Goal: Transaction & Acquisition: Purchase product/service

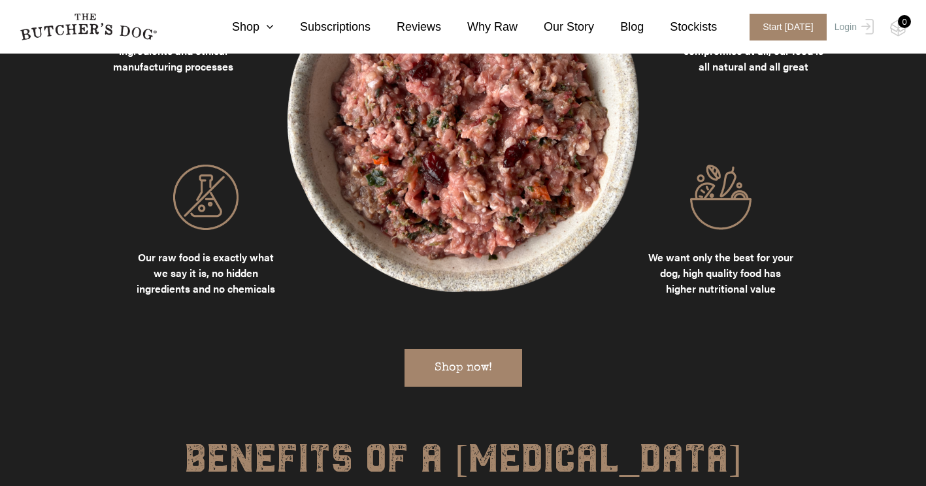
scroll to position [905, 0]
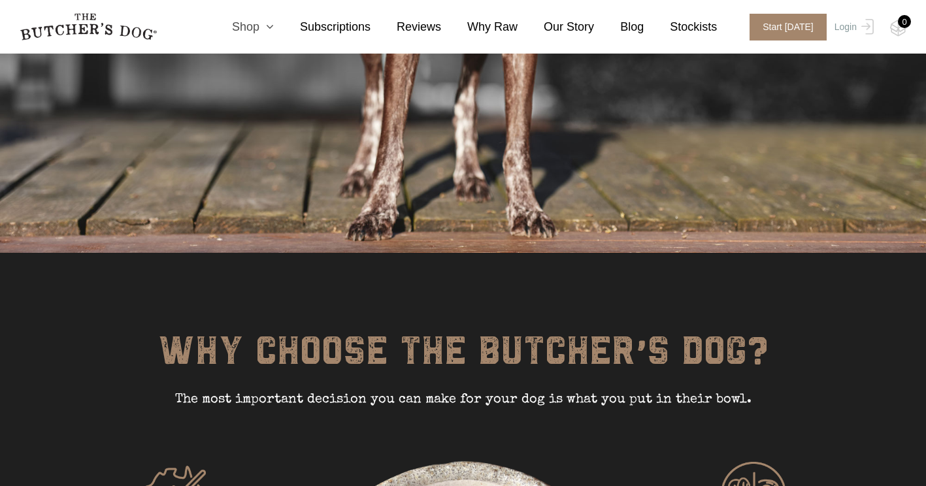
click at [274, 31] on icon at bounding box center [266, 27] width 14 height 12
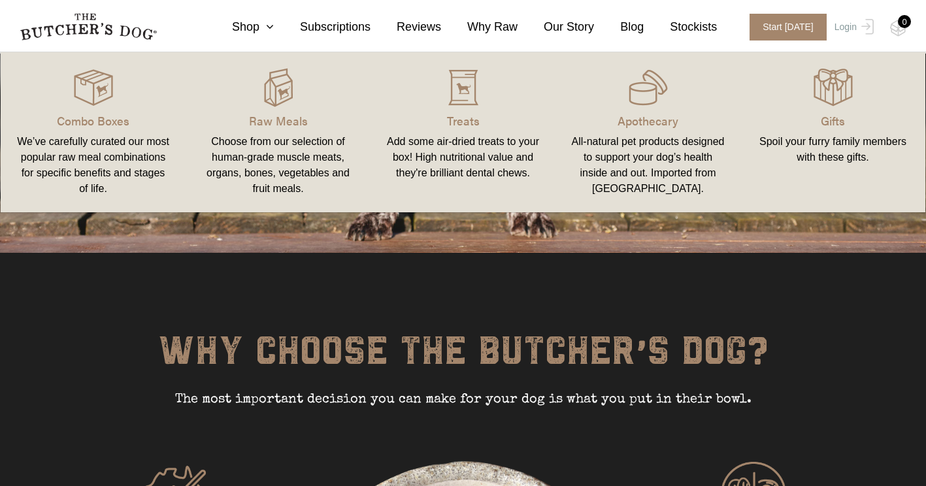
click at [284, 152] on div "Choose from our selection of human-grade muscle meats, organs, bones, vegetable…" at bounding box center [278, 165] width 154 height 63
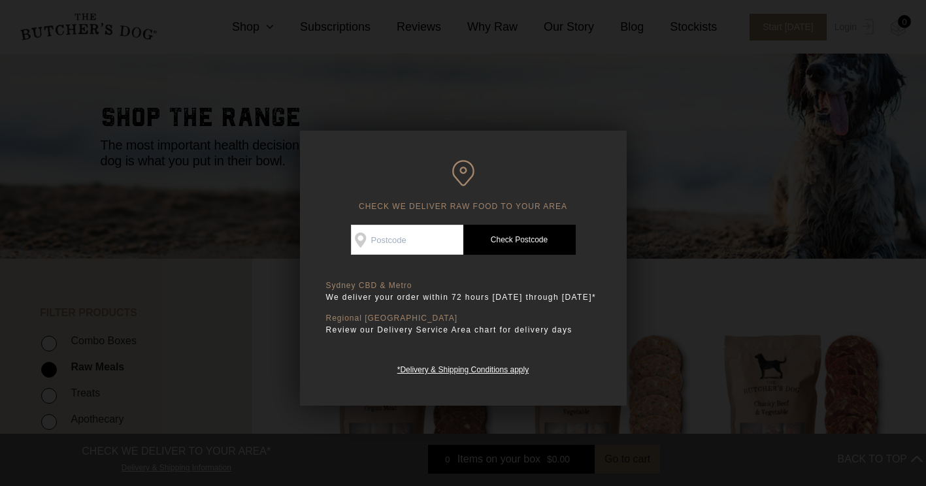
scroll to position [69, 0]
click at [428, 244] on input "Check Availability At" at bounding box center [407, 240] width 112 height 30
type input "2017"
click at [521, 236] on link "Check Postcode" at bounding box center [519, 240] width 112 height 30
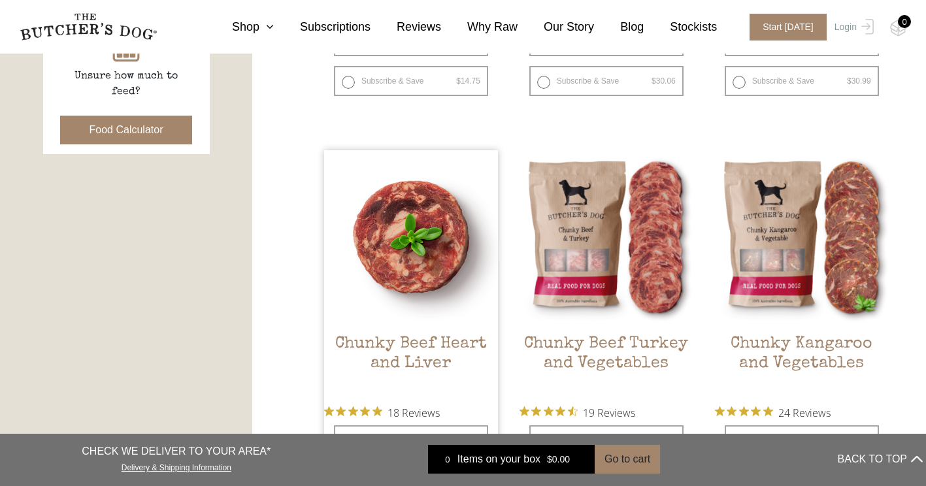
scroll to position [641, 0]
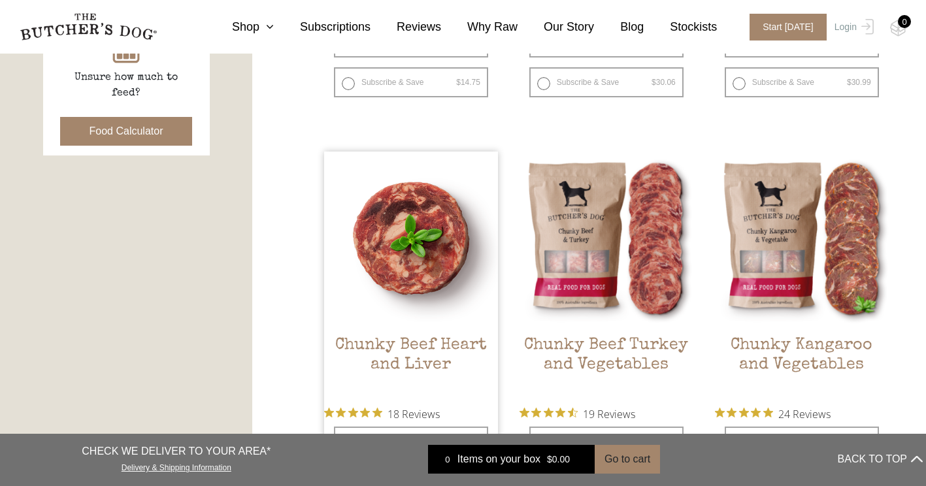
click at [388, 212] on img at bounding box center [411, 239] width 174 height 174
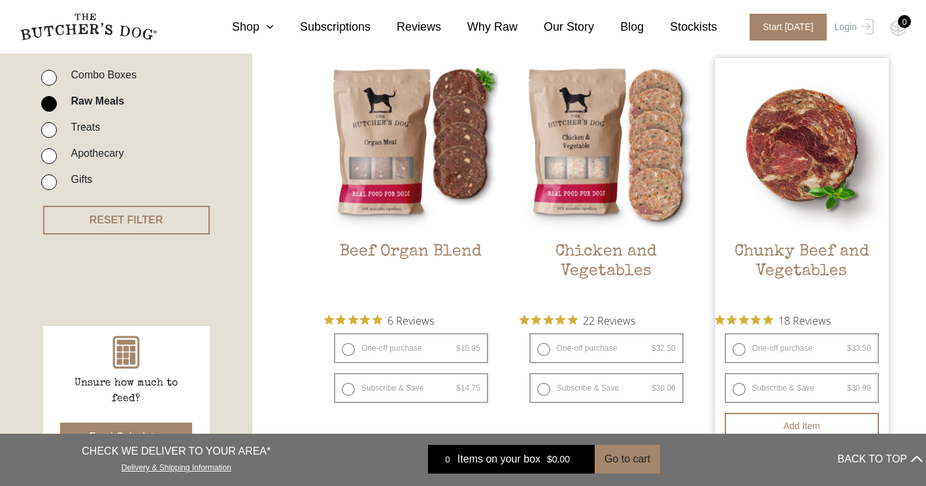
scroll to position [334, 0]
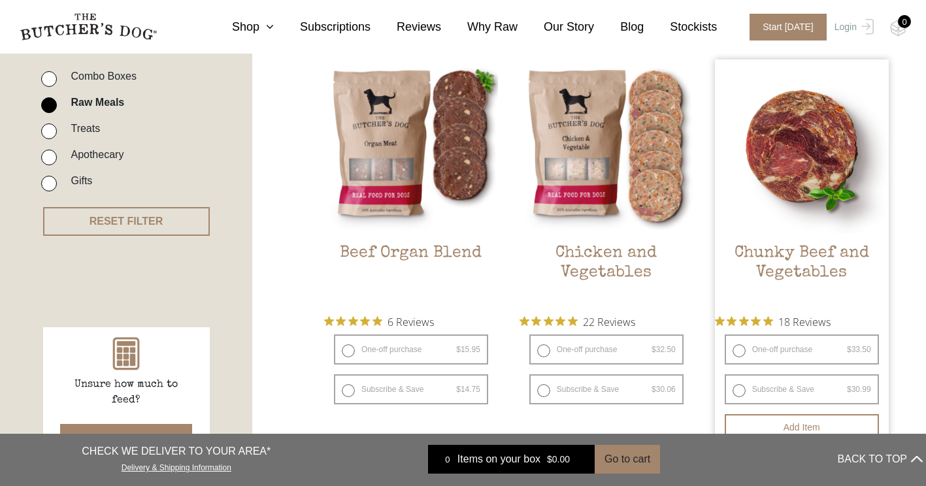
click at [811, 159] on img at bounding box center [802, 146] width 174 height 174
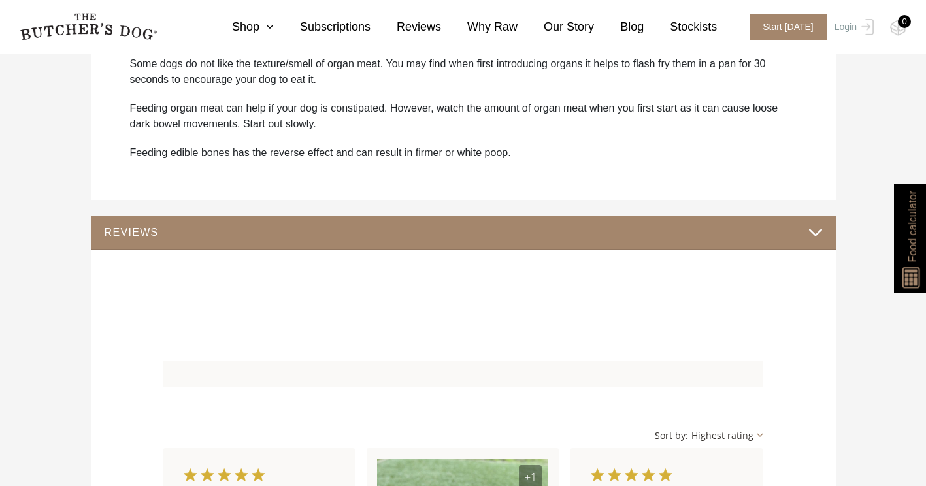
scroll to position [1055, 0]
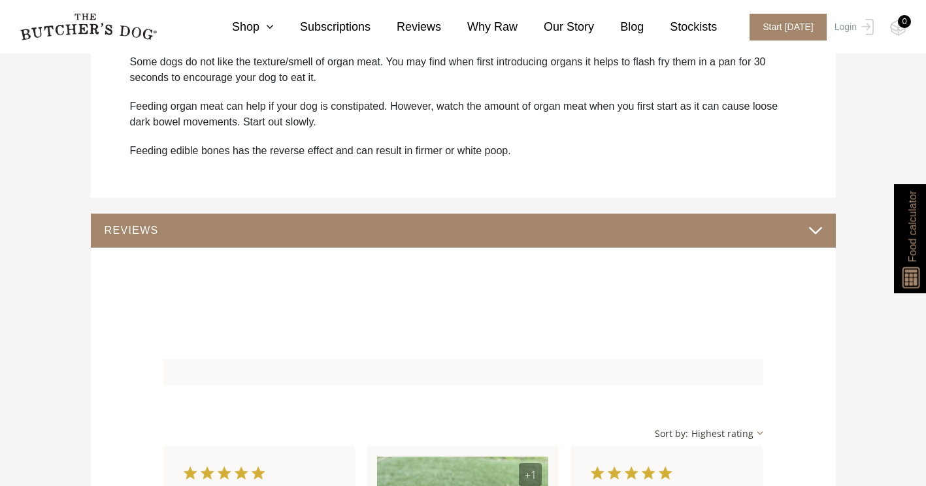
click at [796, 231] on button "REVIEWS" at bounding box center [463, 230] width 719 height 18
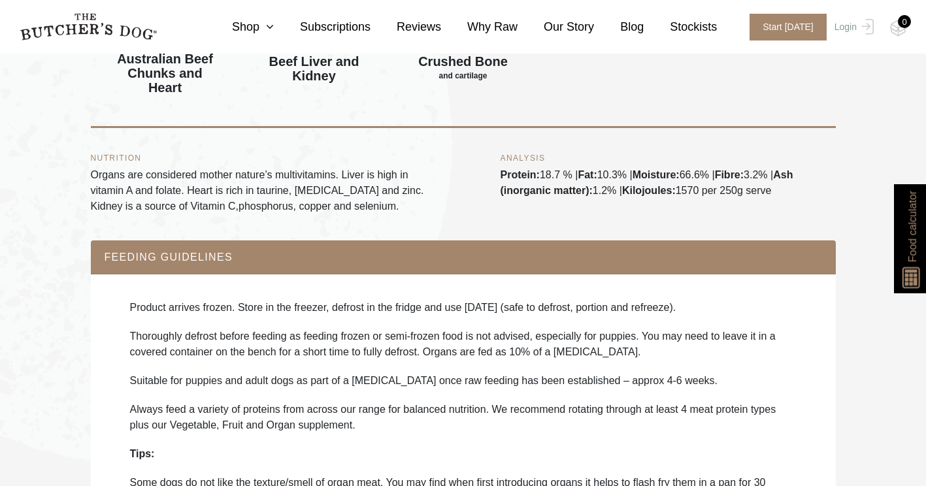
scroll to position [0, 0]
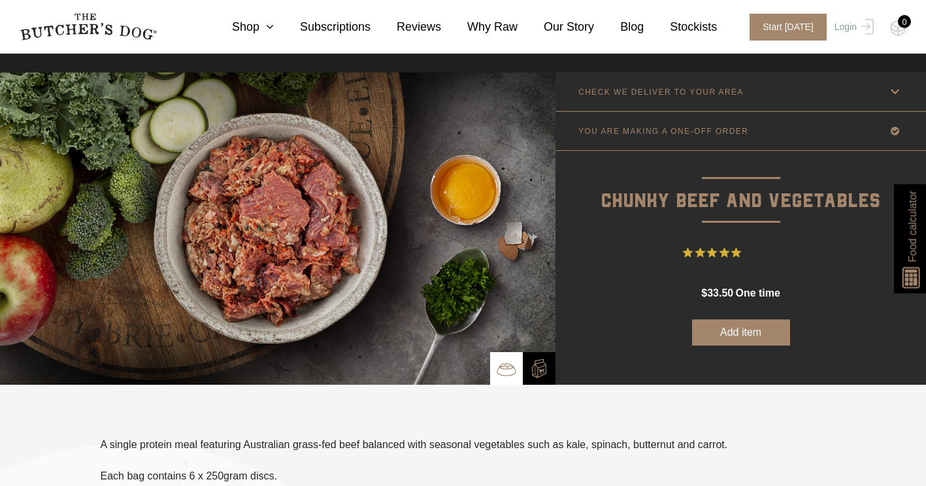
scroll to position [13, 0]
